Goal: Task Accomplishment & Management: Use online tool/utility

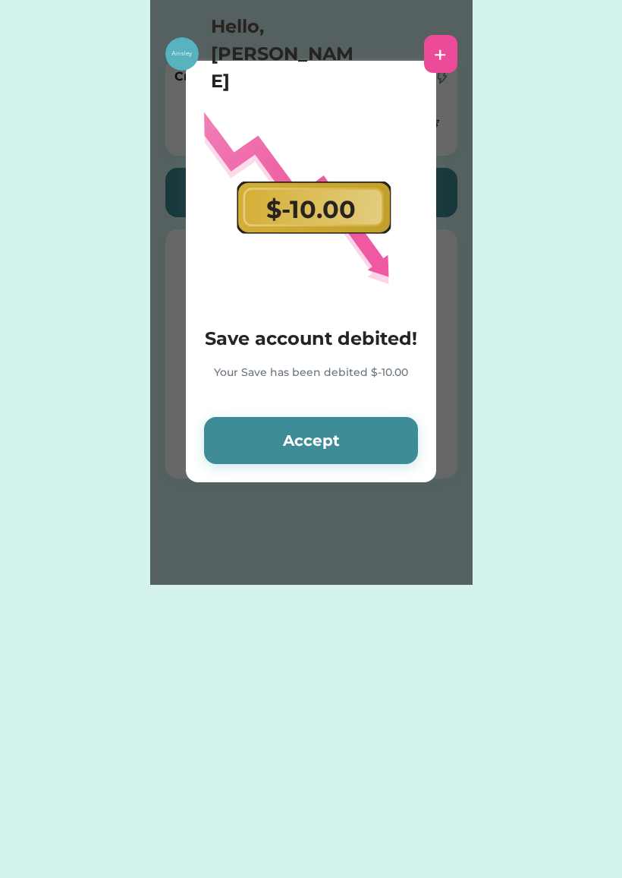
click at [370, 449] on button "Accept" at bounding box center [311, 440] width 214 height 47
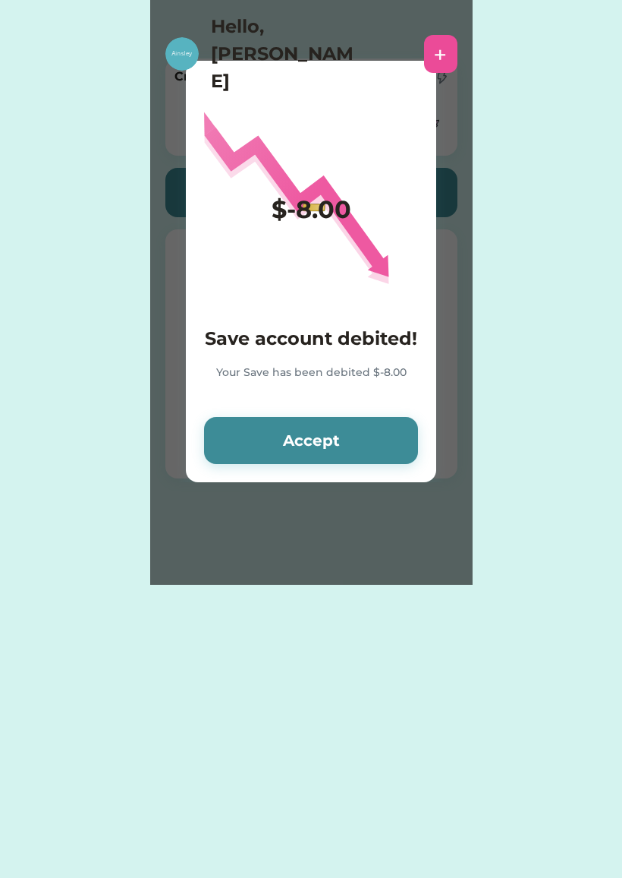
click at [364, 446] on button "Accept" at bounding box center [311, 440] width 214 height 47
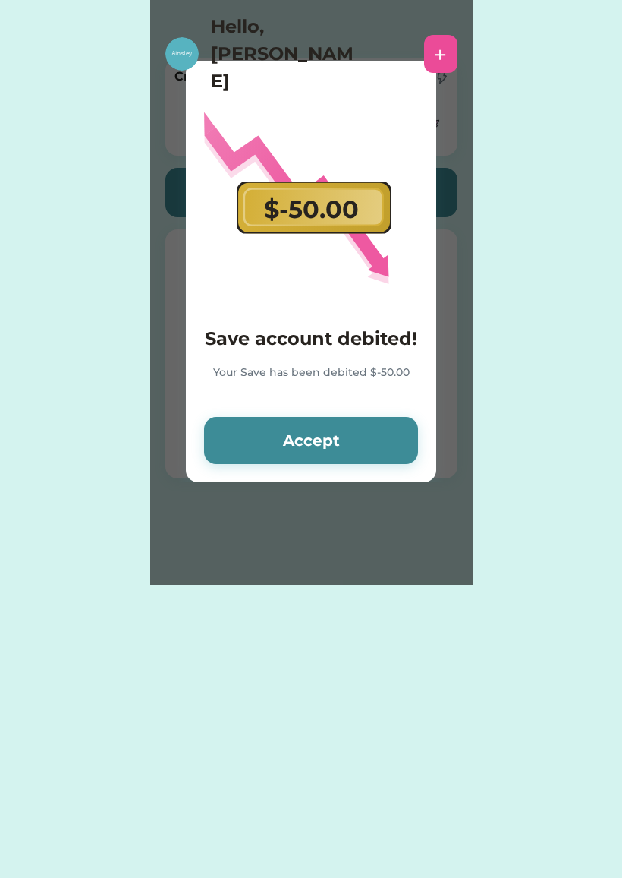
click at [364, 435] on button "Accept" at bounding box center [311, 440] width 214 height 47
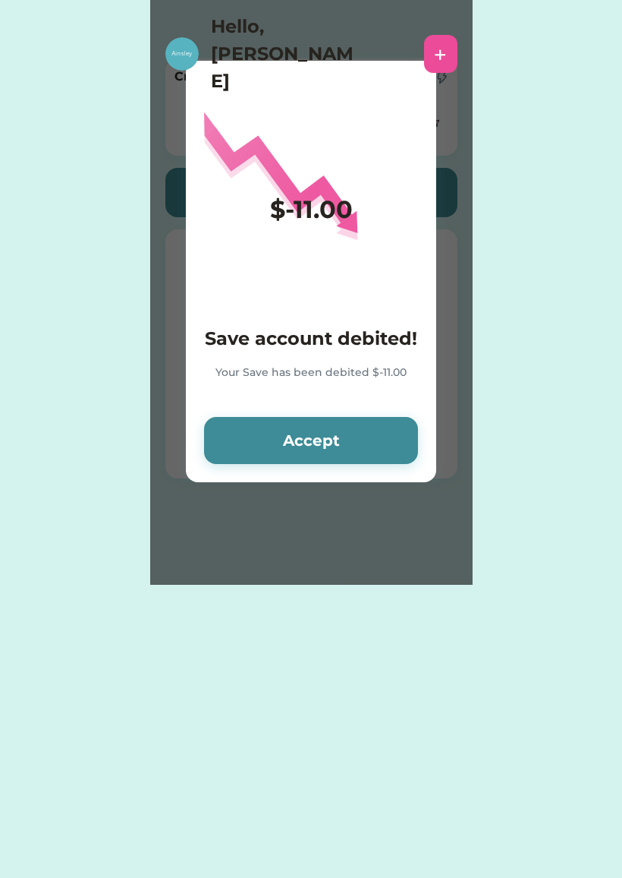
click at [380, 428] on button "Accept" at bounding box center [311, 440] width 214 height 47
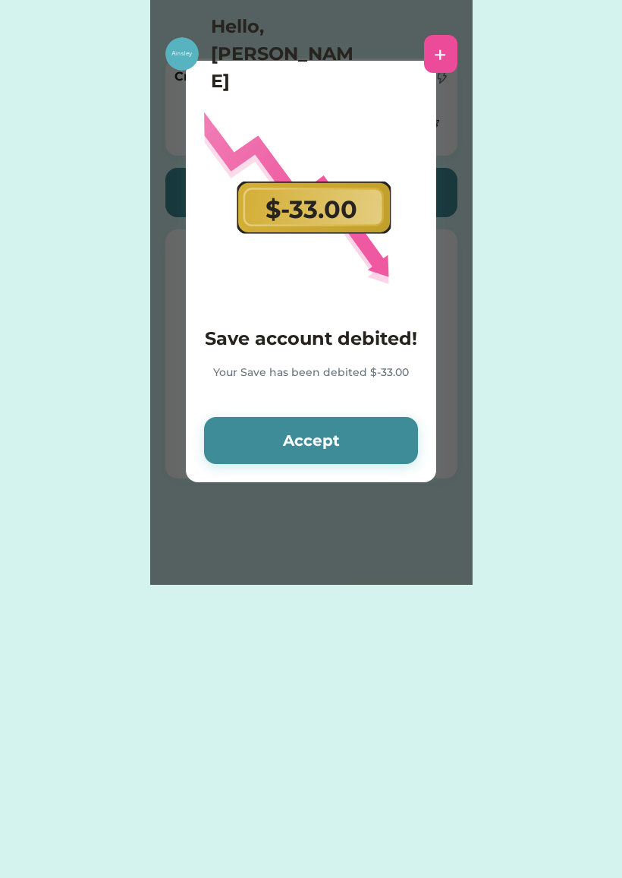
click at [370, 431] on button "Accept" at bounding box center [311, 440] width 214 height 47
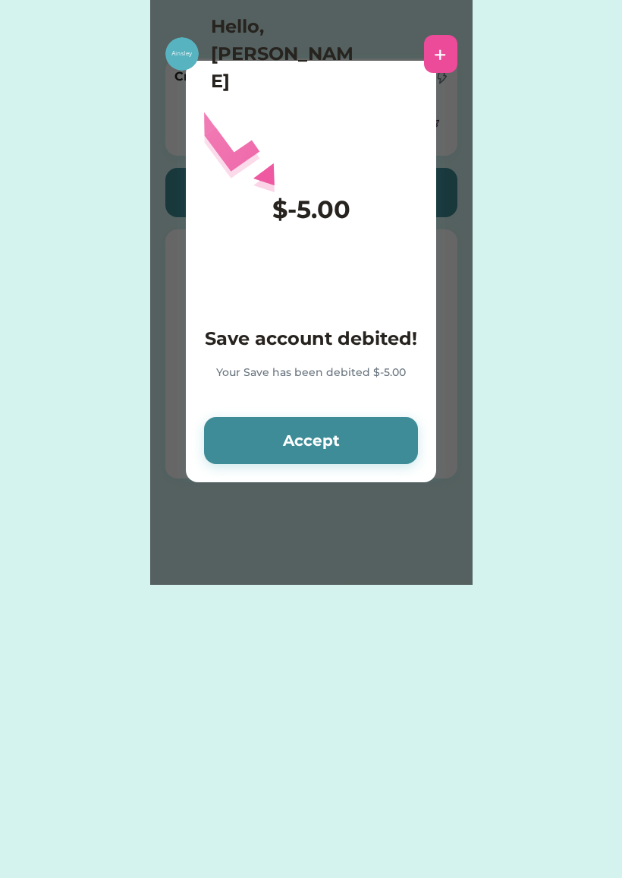
click at [357, 443] on button "Accept" at bounding box center [311, 440] width 214 height 47
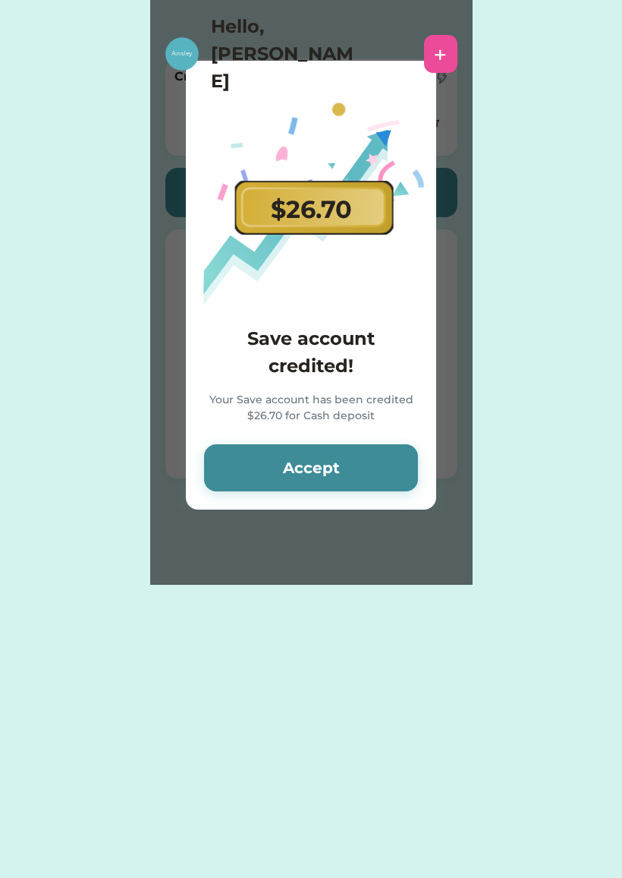
click at [381, 486] on button "Accept" at bounding box center [311, 467] width 214 height 47
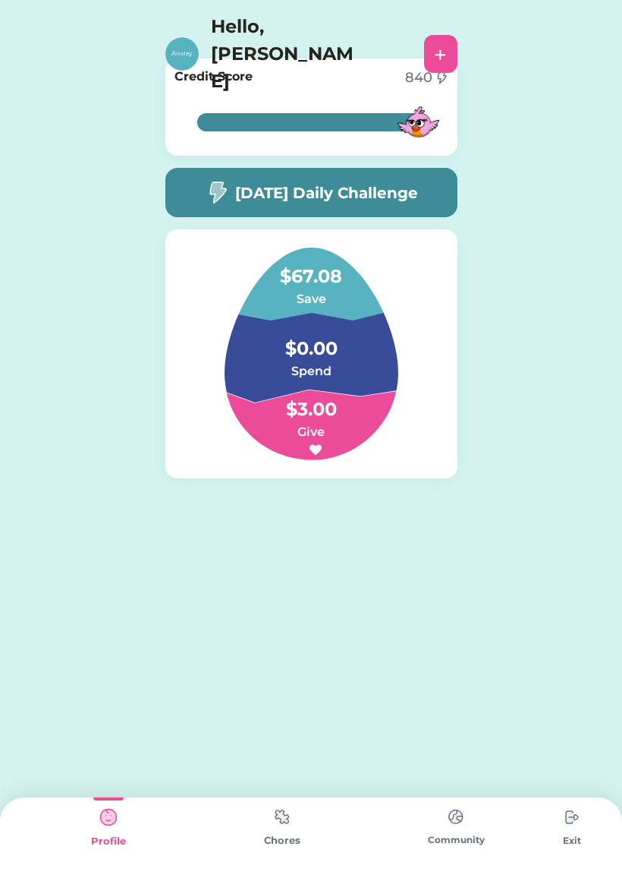
click at [389, 203] on h5 "[DATE] Daily Challenge" at bounding box center [326, 192] width 183 height 23
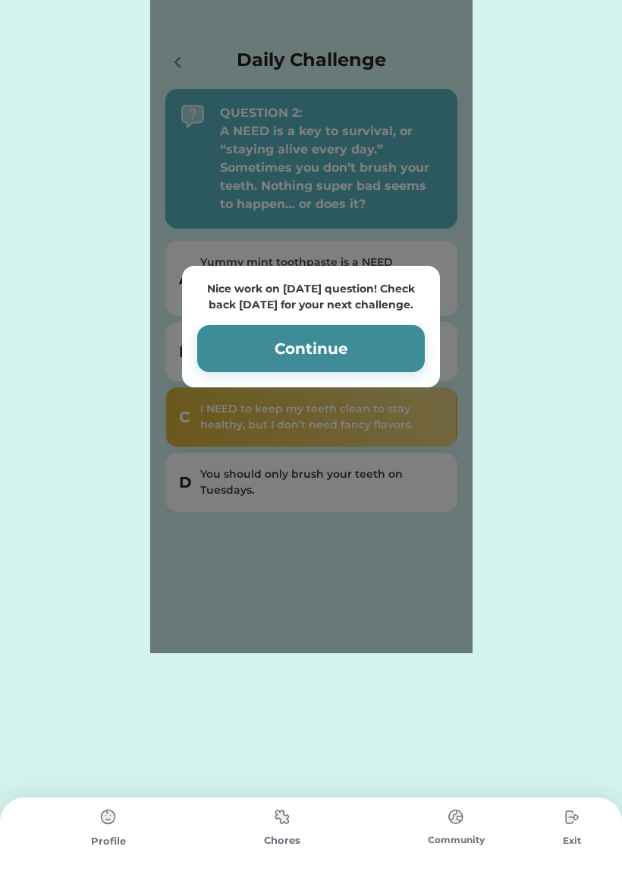
click at [372, 326] on button "Continue" at bounding box center [311, 348] width 228 height 47
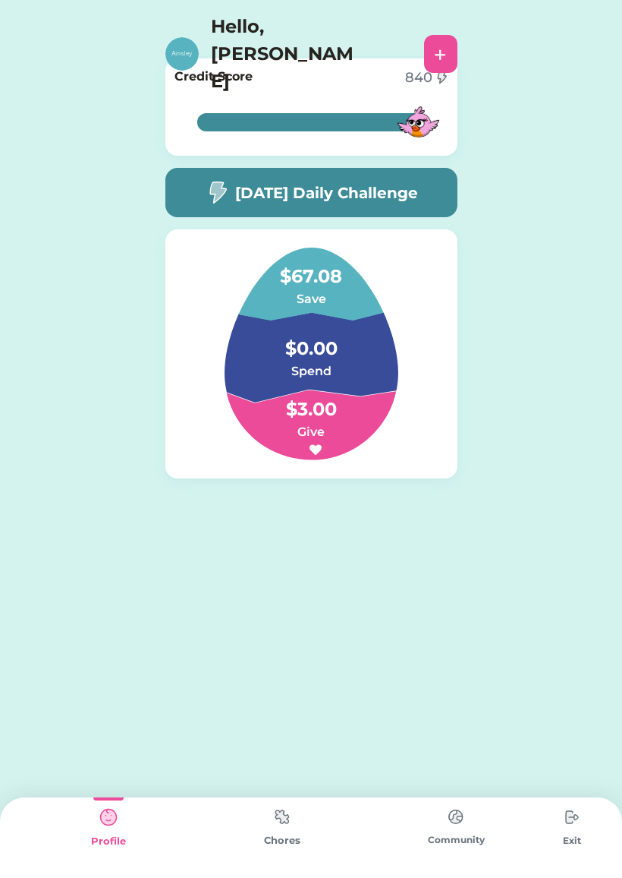
click at [405, 191] on h5 "[DATE] Daily Challenge" at bounding box center [326, 192] width 183 height 23
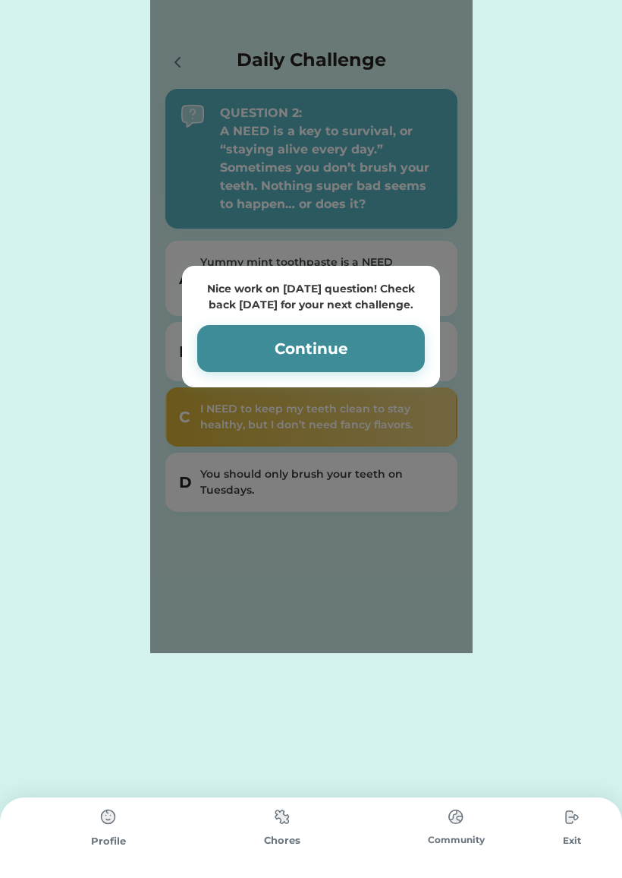
click at [382, 353] on button "Continue" at bounding box center [311, 348] width 228 height 47
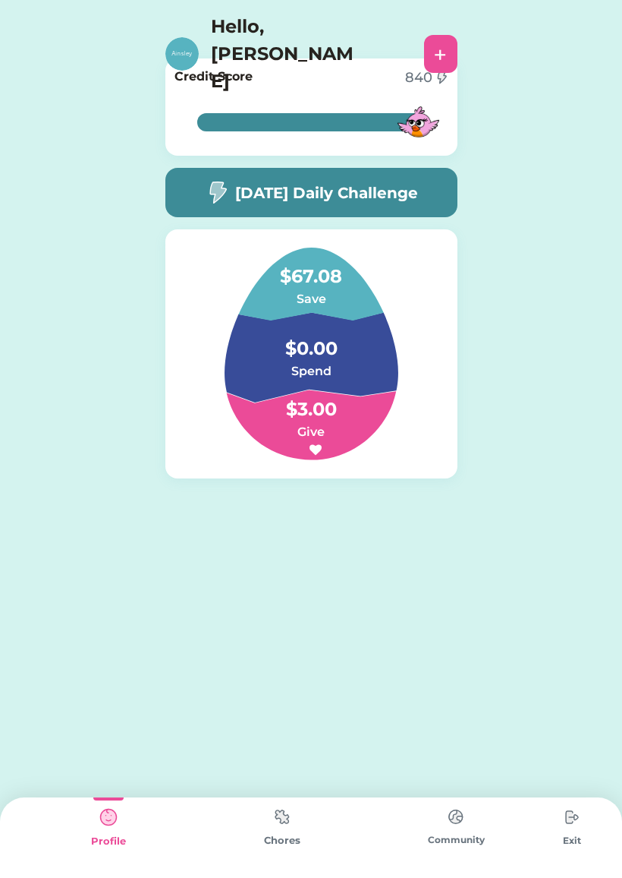
click at [295, 829] on img at bounding box center [282, 817] width 30 height 30
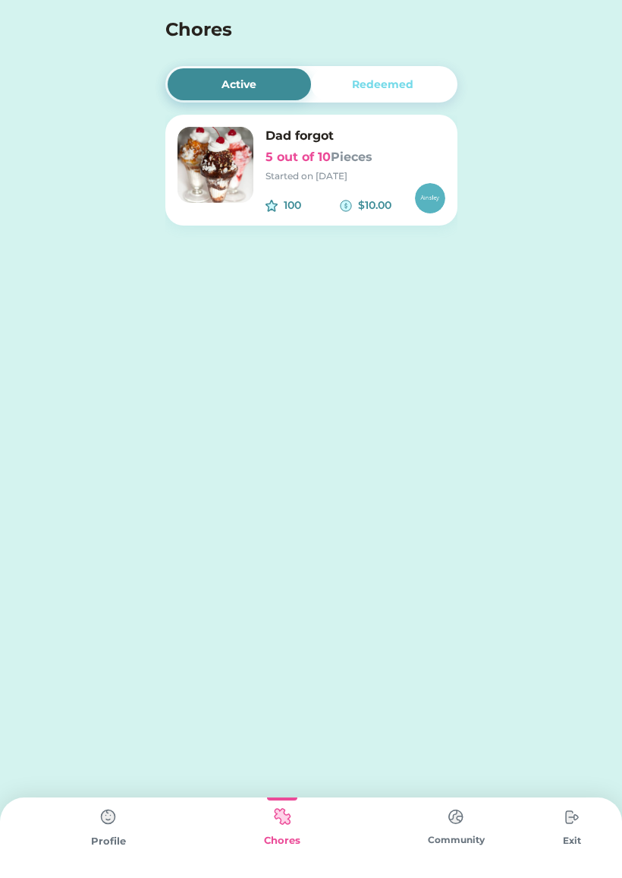
click at [440, 184] on div at bounding box center [430, 198] width 30 height 30
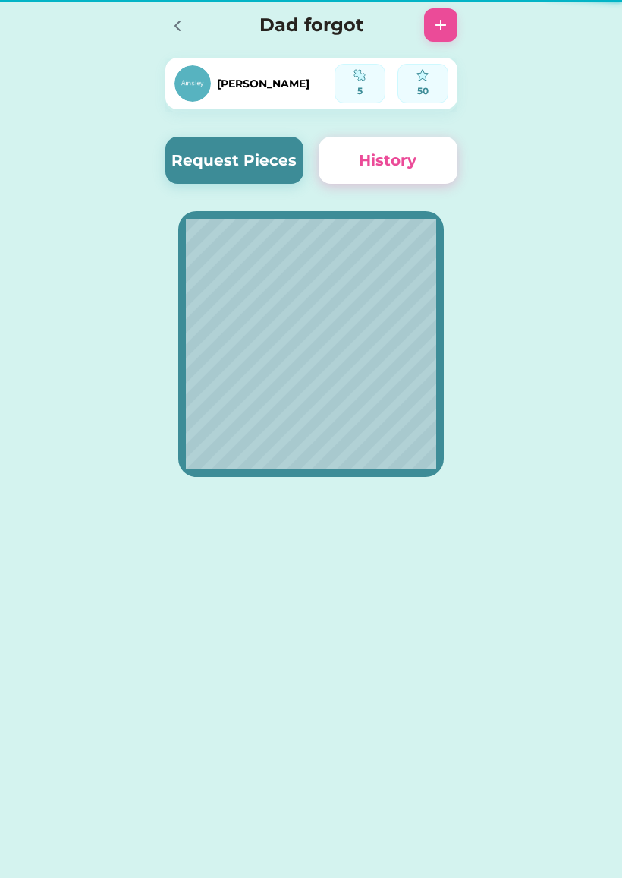
click at [295, 156] on button "Request Pieces" at bounding box center [234, 160] width 139 height 47
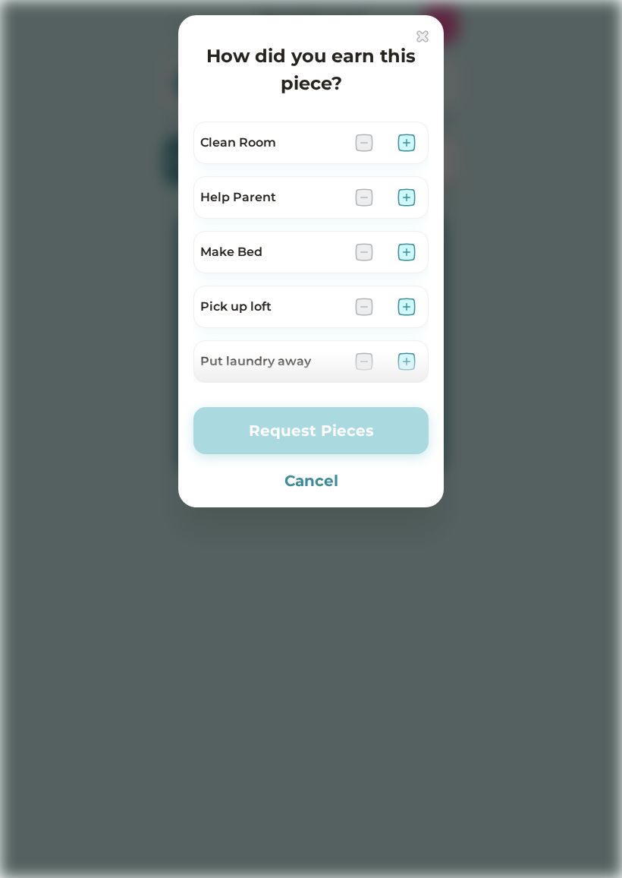
click at [397, 367] on div at bounding box center [311, 367] width 235 height 30
click at [404, 309] on img at bounding box center [407, 307] width 18 height 18
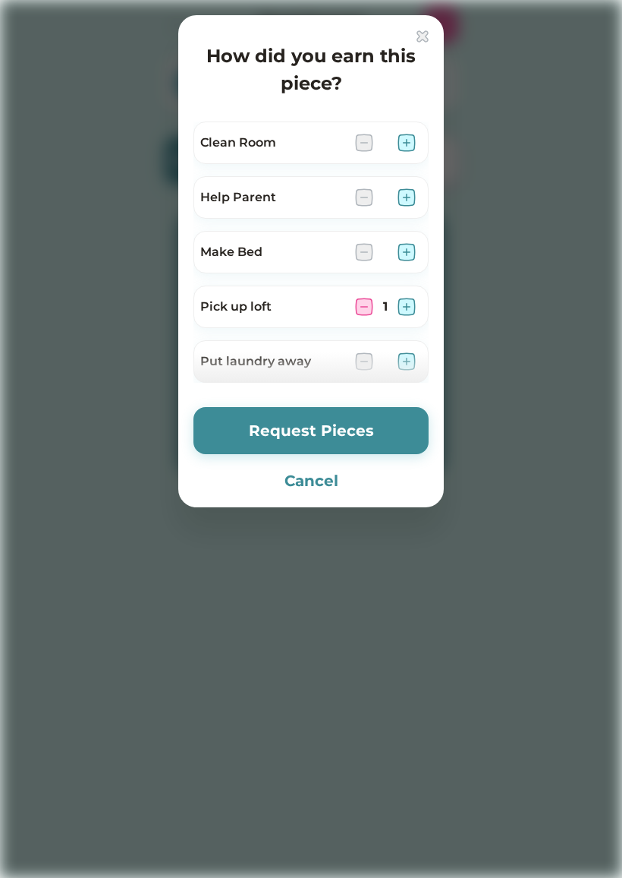
click at [402, 265] on div "Make Bed" at bounding box center [311, 252] width 235 height 43
click at [404, 256] on img at bounding box center [407, 252] width 18 height 18
click at [361, 252] on img at bounding box center [364, 252] width 18 height 18
click at [413, 199] on img at bounding box center [407, 197] width 18 height 18
click at [399, 129] on div "Clean Room" at bounding box center [311, 142] width 235 height 43
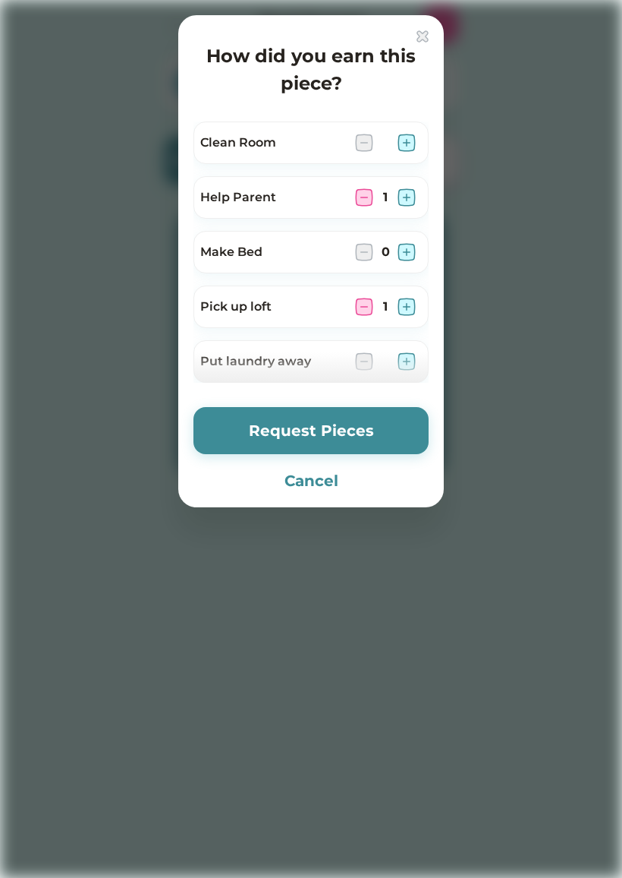
click at [404, 140] on img at bounding box center [407, 143] width 18 height 18
click at [401, 144] on img at bounding box center [407, 143] width 18 height 18
click at [401, 142] on img at bounding box center [407, 143] width 18 height 18
click at [414, 143] on img at bounding box center [407, 143] width 18 height 18
click at [412, 137] on img at bounding box center [407, 143] width 18 height 18
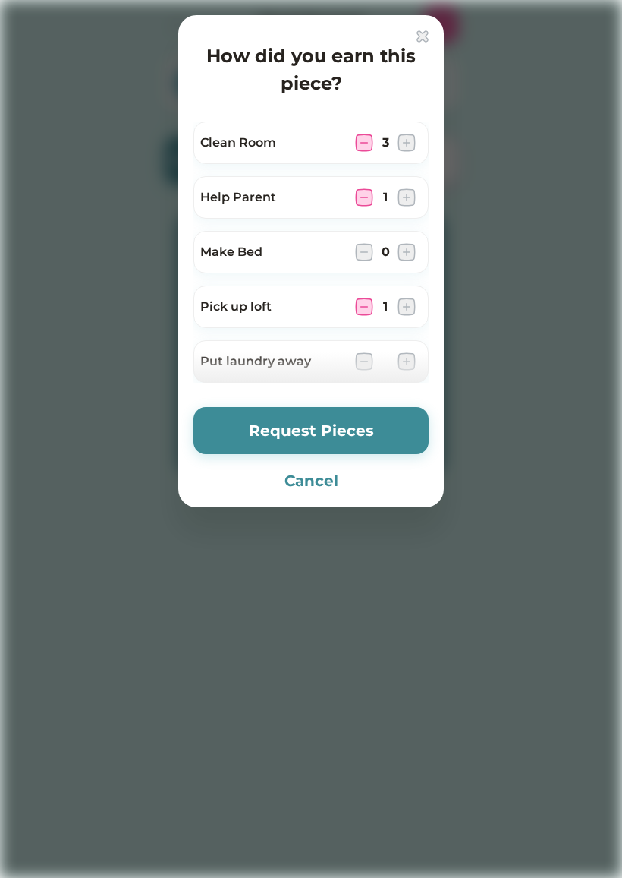
click at [377, 433] on button "Request Pieces" at bounding box center [311, 430] width 235 height 47
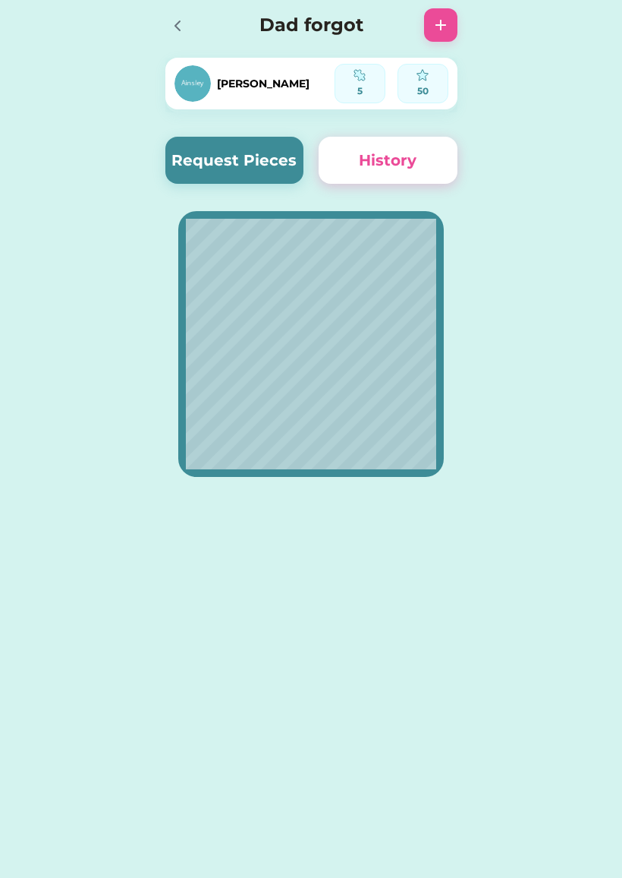
click at [412, 175] on button "History" at bounding box center [388, 160] width 139 height 47
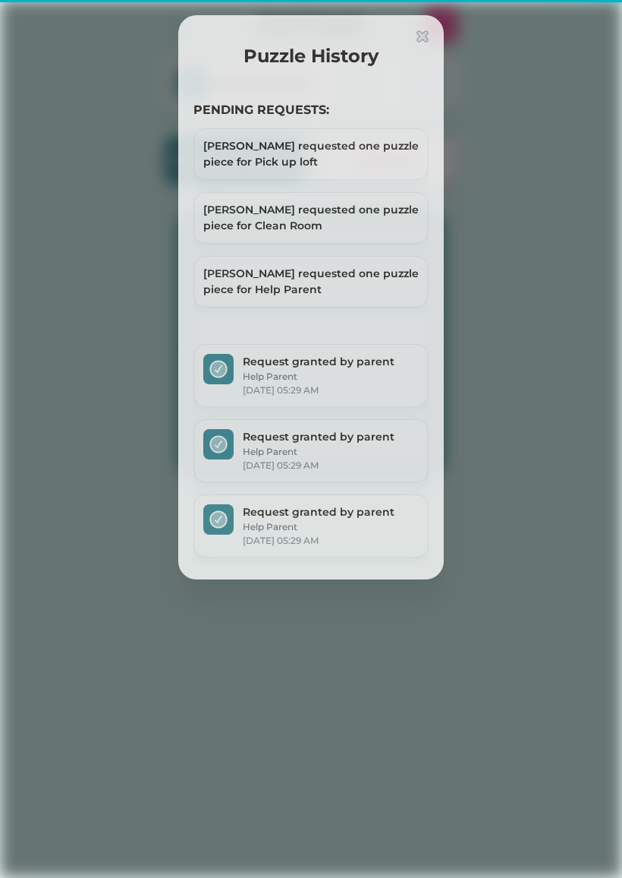
click at [421, 160] on div "[PERSON_NAME] requested one puzzle piece for Pick up loft" at bounding box center [311, 154] width 235 height 52
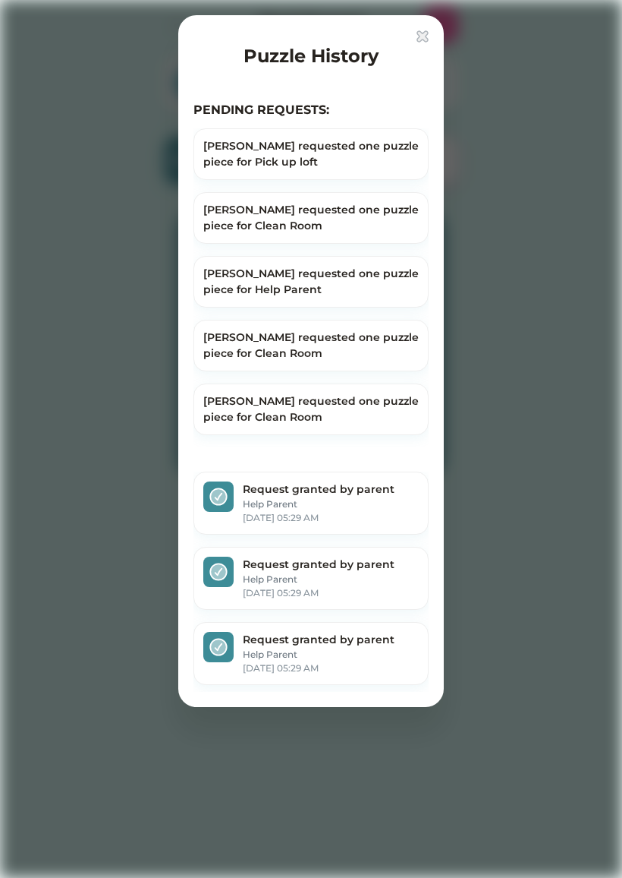
click at [493, 264] on div at bounding box center [311, 439] width 622 height 878
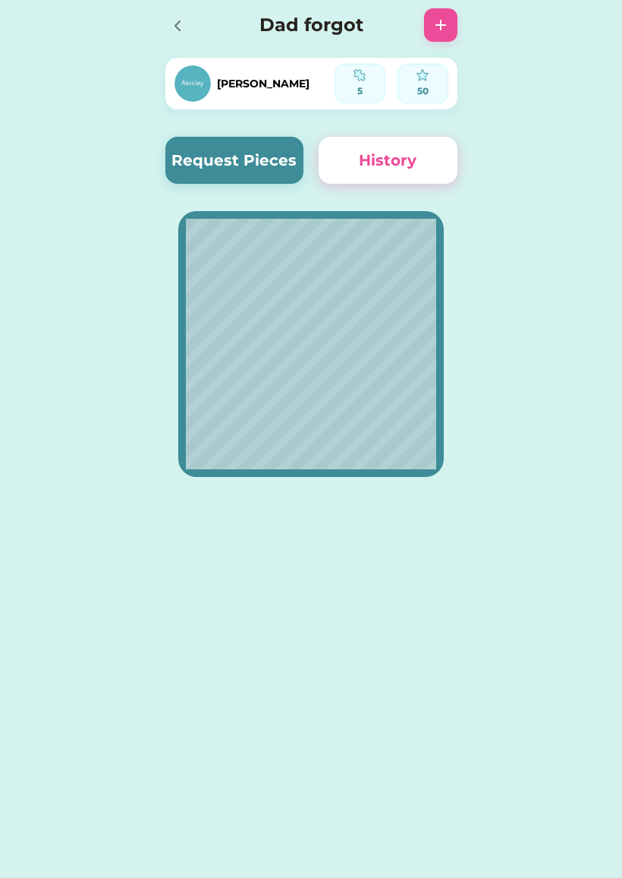
click at [165, 29] on div at bounding box center [176, 25] width 23 height 23
